Goal: Information Seeking & Learning: Learn about a topic

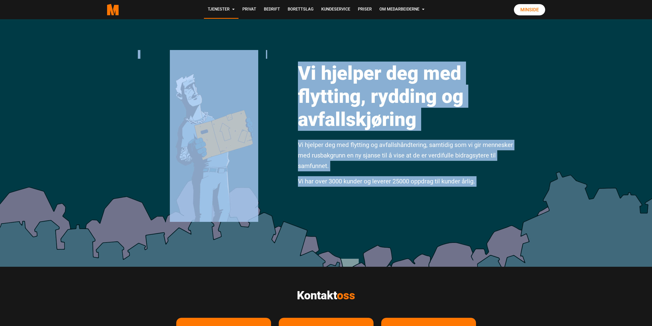
drag, startPoint x: 386, startPoint y: 115, endPoint x: 299, endPoint y: 64, distance: 101.2
click at [299, 64] on div "Vi hjelper deg med flytting, rydding og avfallskjøring Vi hjelper deg med flytt…" at bounding box center [326, 142] width 652 height 247
click at [296, 66] on div "Vi hjelper deg med flytting, rydding og avfallskjøring Vi hjelper deg med flytt…" at bounding box center [406, 121] width 224 height 142
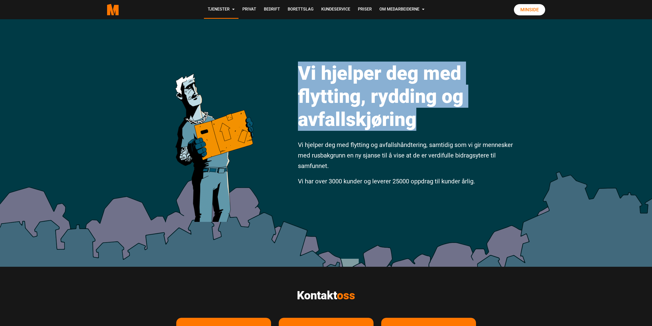
click at [296, 66] on div "Vi hjelper deg med flytting, rydding og avfallskjøring Vi hjelper deg med flytt…" at bounding box center [406, 121] width 224 height 142
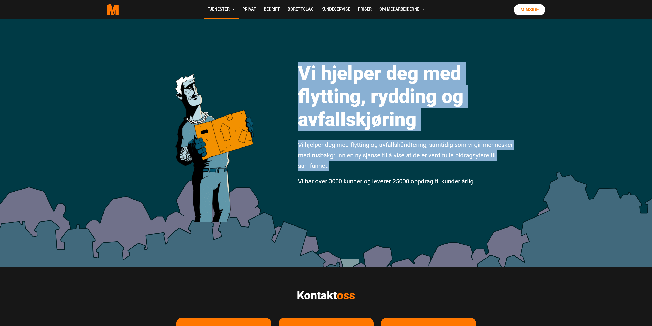
drag, startPoint x: 296, startPoint y: 66, endPoint x: 417, endPoint y: 143, distance: 143.3
click at [418, 141] on div "Vi hjelper deg med flytting, rydding og avfallskjøring Vi hjelper deg med flytt…" at bounding box center [406, 121] width 224 height 142
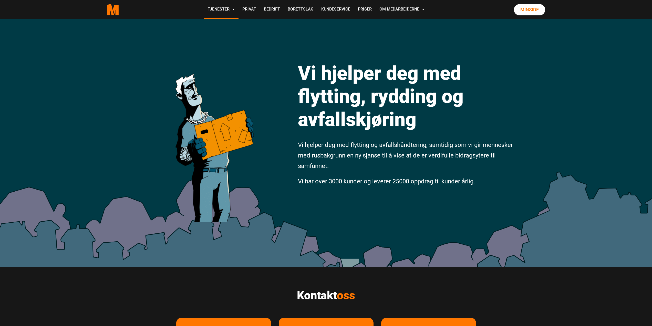
click at [442, 183] on span "Vi har over 3000 kunder og leverer 25000 oppdrag til kunder årlig." at bounding box center [386, 181] width 177 height 7
click at [441, 183] on span "Vi har over 3000 kunder og leverer 25000 oppdrag til kunder årlig." at bounding box center [386, 181] width 177 height 7
click at [442, 183] on span "Vi har over 3000 kunder og leverer 25000 oppdrag til kunder årlig." at bounding box center [386, 181] width 177 height 7
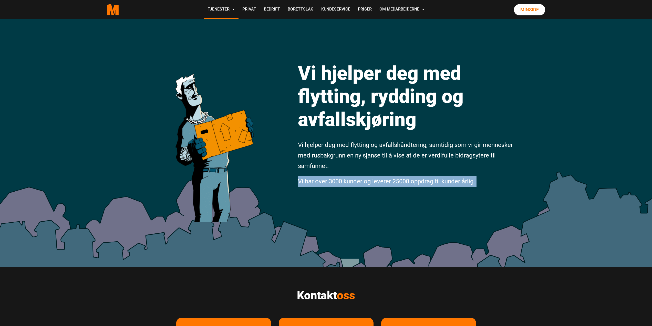
click at [443, 183] on span "Vi har over 3000 kunder og leverer 25000 oppdrag til kunder årlig." at bounding box center [386, 181] width 177 height 7
click at [442, 183] on span "Vi har over 3000 kunder og leverer 25000 oppdrag til kunder årlig." at bounding box center [386, 181] width 177 height 7
click at [460, 178] on span "Vi har over 3000 kunder og leverer 25000 oppdrag til kunder årlig." at bounding box center [386, 181] width 177 height 7
click at [459, 178] on span "Vi har over 3000 kunder og leverer 25000 oppdrag til kunder årlig." at bounding box center [386, 181] width 177 height 7
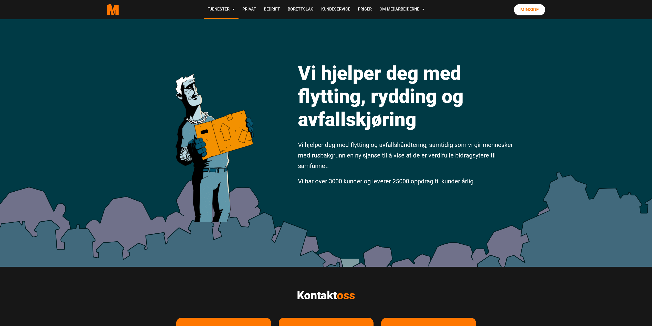
click at [459, 178] on span "Vi har over 3000 kunder og leverer 25000 oppdrag til kunder årlig." at bounding box center [386, 181] width 177 height 7
click at [457, 178] on span "Vi har over 3000 kunder og leverer 25000 oppdrag til kunder årlig." at bounding box center [386, 181] width 177 height 7
click at [457, 180] on span "Vi har over 3000 kunder og leverer 25000 oppdrag til kunder årlig." at bounding box center [386, 181] width 177 height 7
click at [453, 181] on span "Vi har over 3000 kunder og leverer 25000 oppdrag til kunder årlig." at bounding box center [386, 181] width 177 height 7
click at [452, 181] on span "Vi har over 3000 kunder og leverer 25000 oppdrag til kunder årlig." at bounding box center [386, 181] width 177 height 7
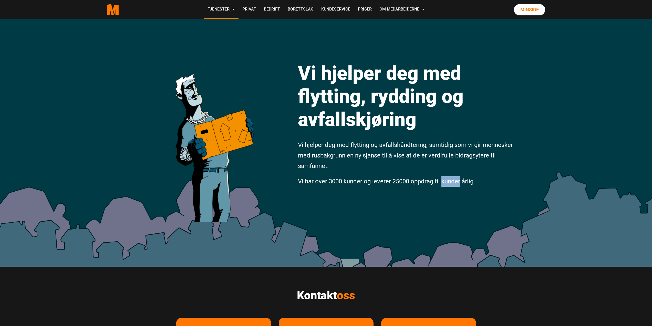
click at [451, 182] on span "Vi har over 3000 kunder og leverer 25000 oppdrag til kunder årlig." at bounding box center [386, 181] width 177 height 7
click at [450, 182] on span "Vi har over 3000 kunder og leverer 25000 oppdrag til kunder årlig." at bounding box center [386, 181] width 177 height 7
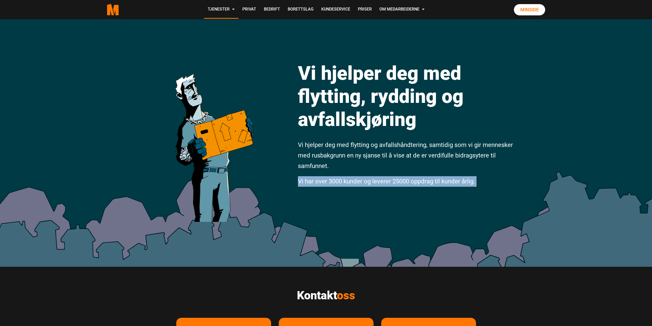
click at [450, 182] on span "Vi har over 3000 kunder og leverer 25000 oppdrag til kunder årlig." at bounding box center [386, 181] width 177 height 7
click at [366, 182] on span "Vi har over 3000 kunder og leverer 25000 oppdrag til kunder årlig." at bounding box center [386, 181] width 177 height 7
